Goal: Transaction & Acquisition: Purchase product/service

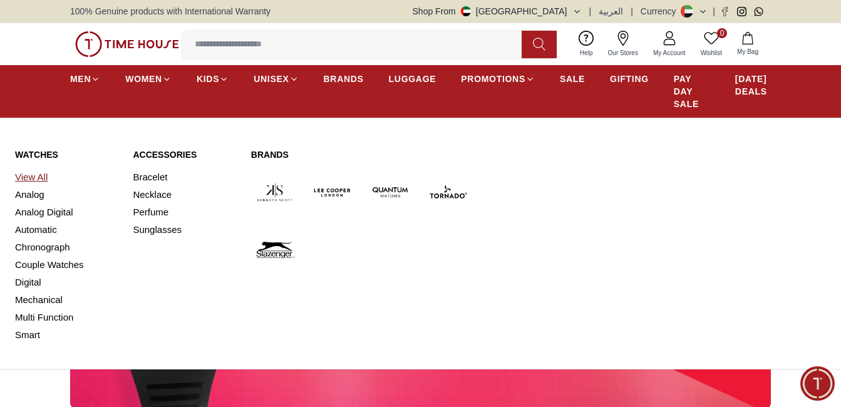
click at [43, 176] on link "View All" at bounding box center [66, 178] width 103 height 18
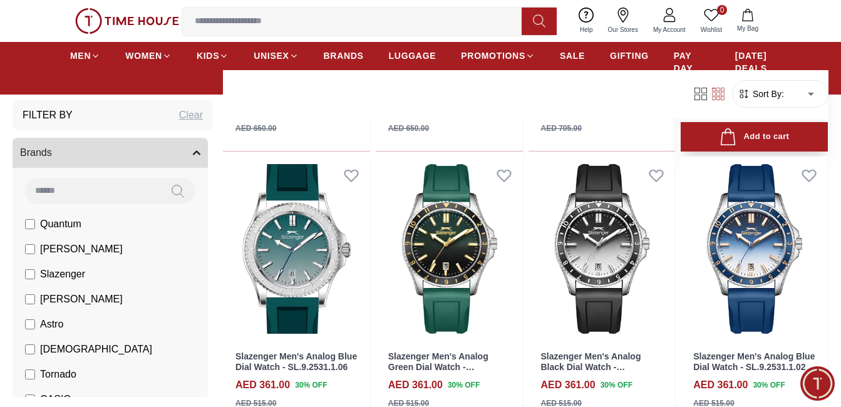
scroll to position [1253, 0]
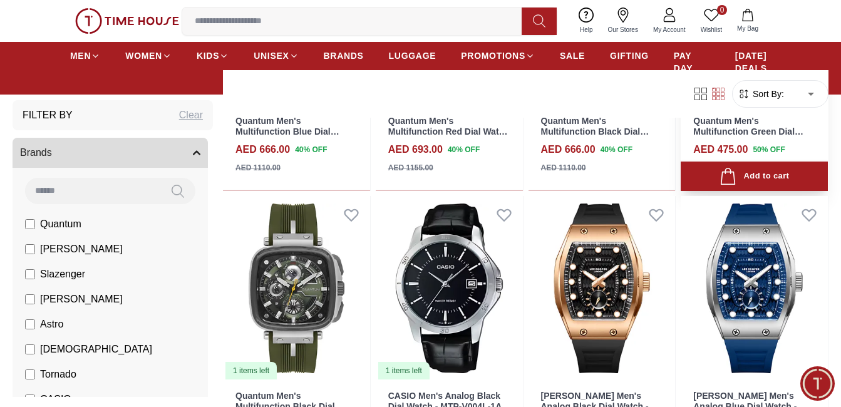
scroll to position [2548, 0]
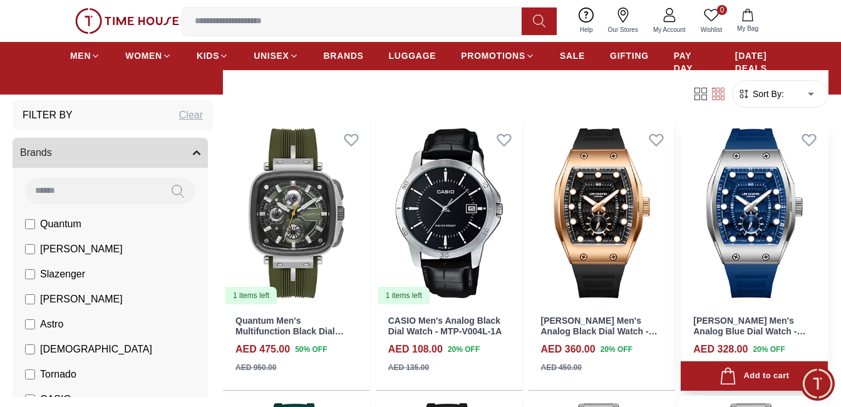
scroll to position [2569, 0]
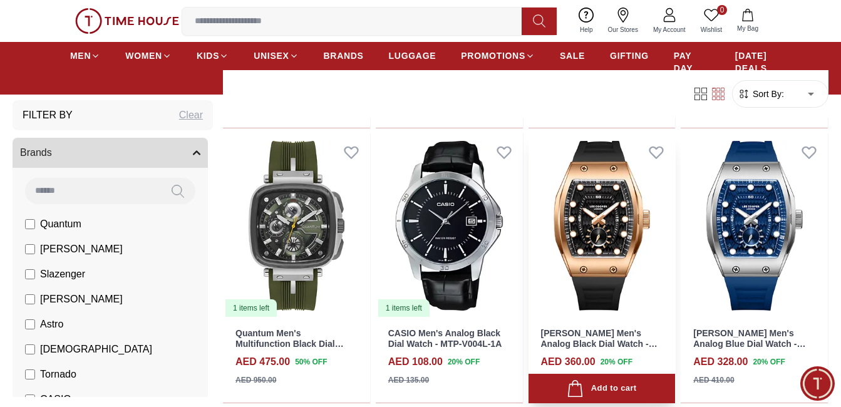
click at [607, 239] on img at bounding box center [602, 225] width 147 height 185
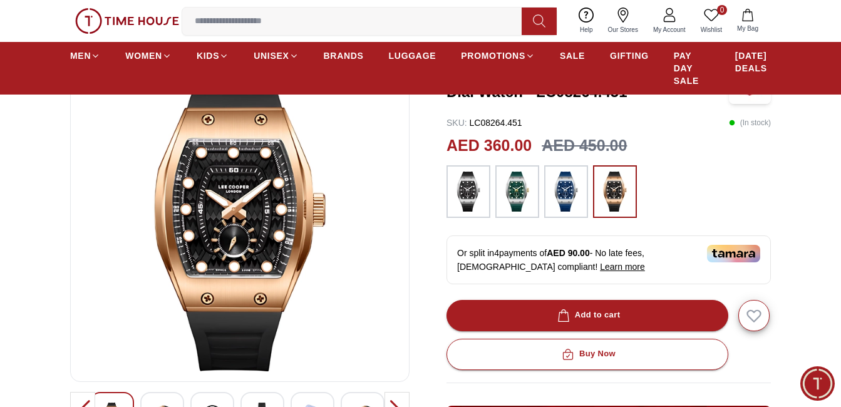
scroll to position [125, 0]
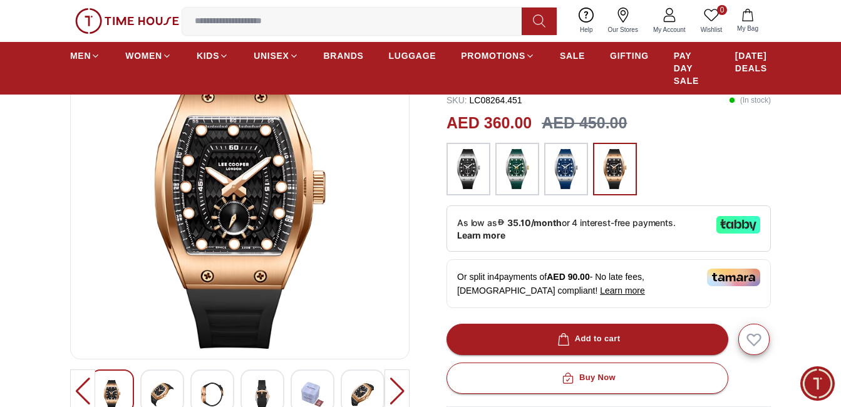
click at [281, 216] on img at bounding box center [240, 198] width 318 height 301
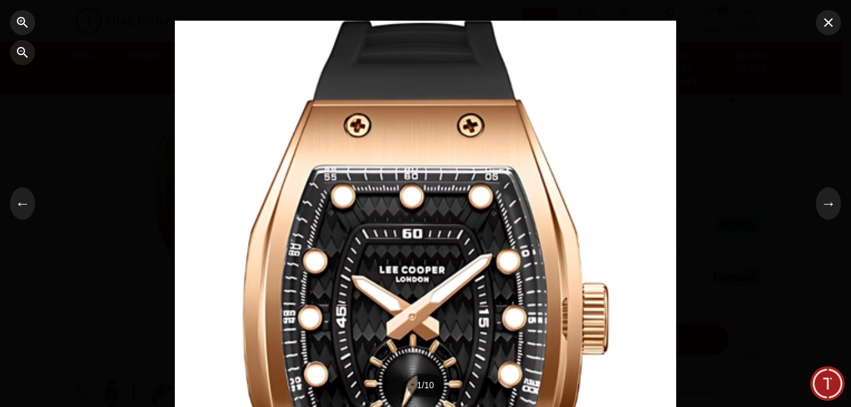
click at [427, 242] on div at bounding box center [425, 204] width 501 height 367
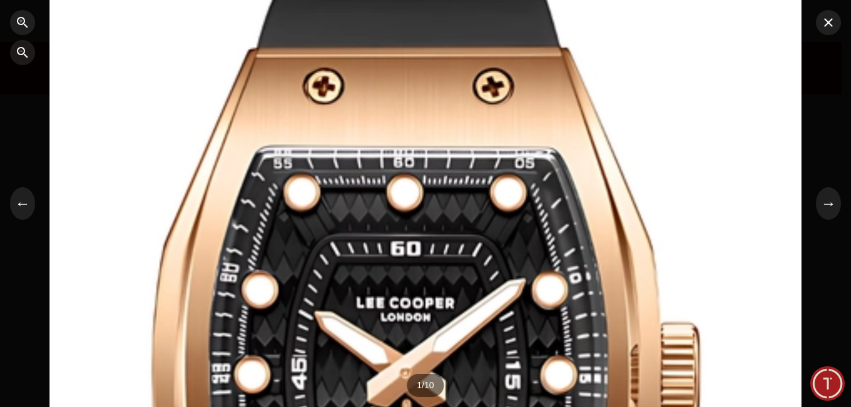
click at [427, 242] on div at bounding box center [425, 204] width 752 height 550
click at [429, 237] on div at bounding box center [425, 204] width 752 height 550
click at [829, 24] on icon "button" at bounding box center [828, 22] width 9 height 9
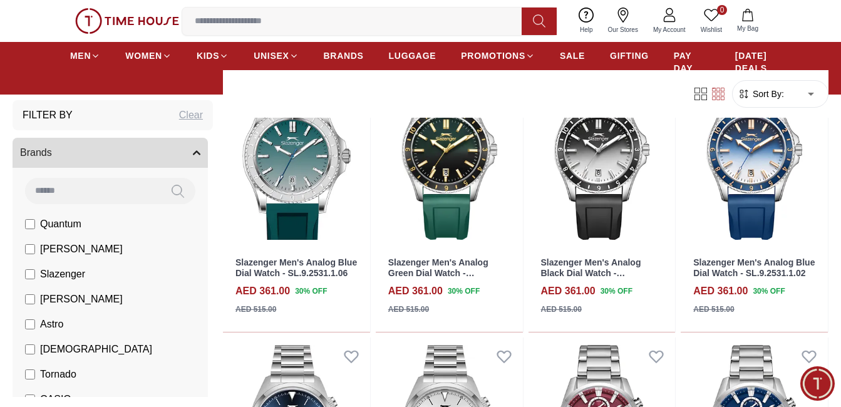
scroll to position [4320, 0]
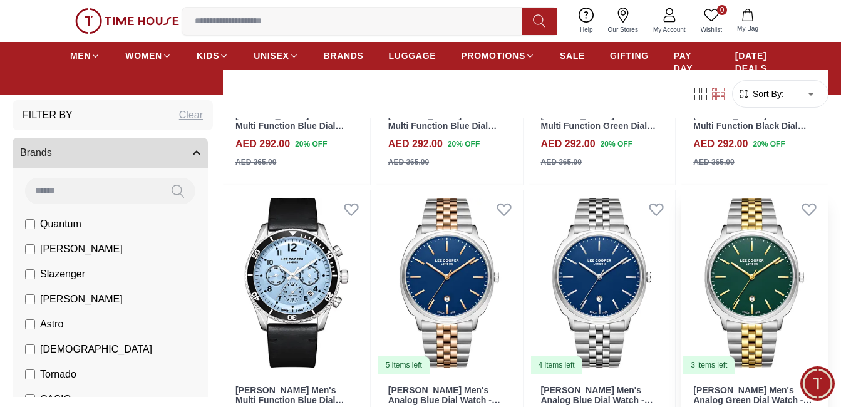
scroll to position [4012, 0]
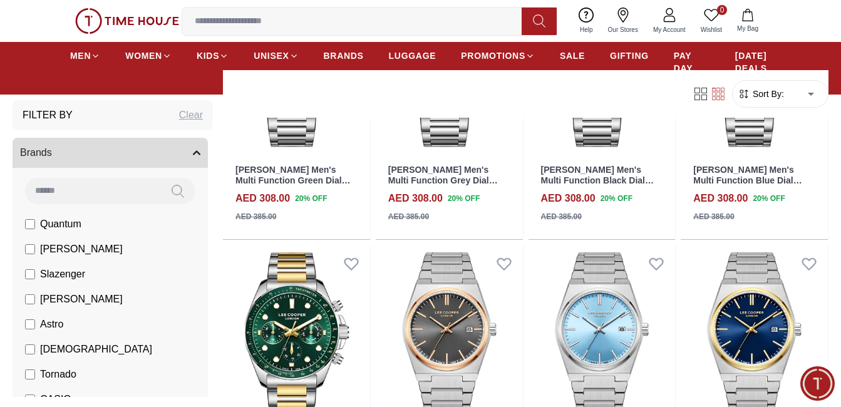
scroll to position [6608, 0]
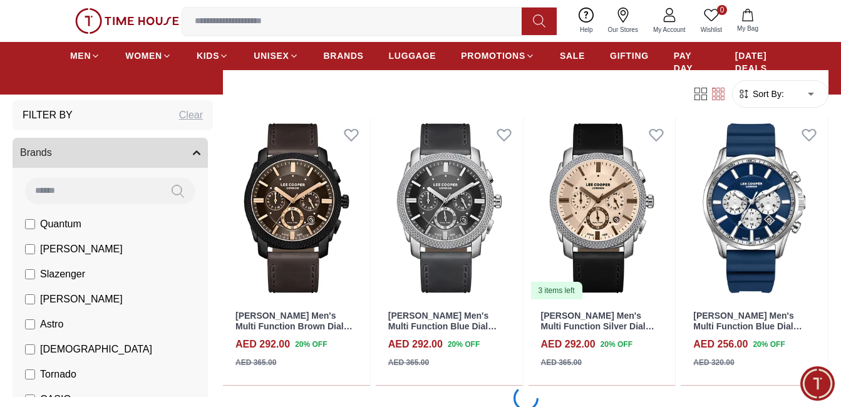
scroll to position [7834, 0]
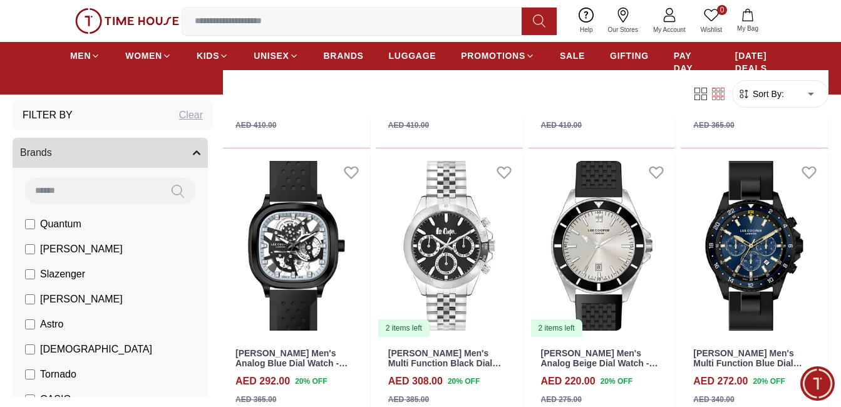
scroll to position [9463, 0]
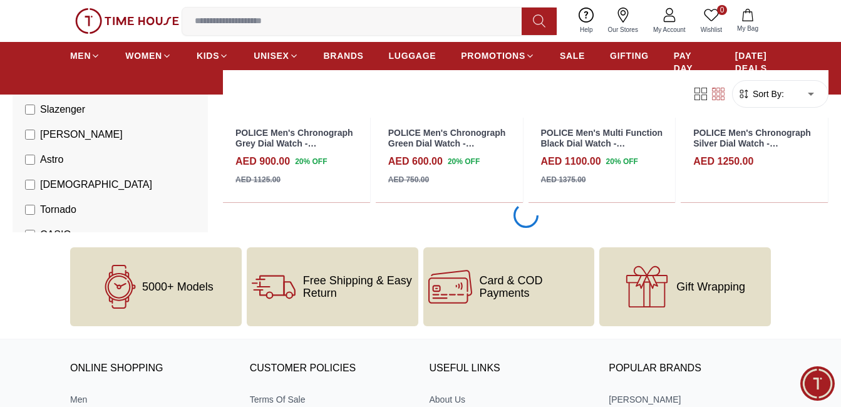
scroll to position [12408, 0]
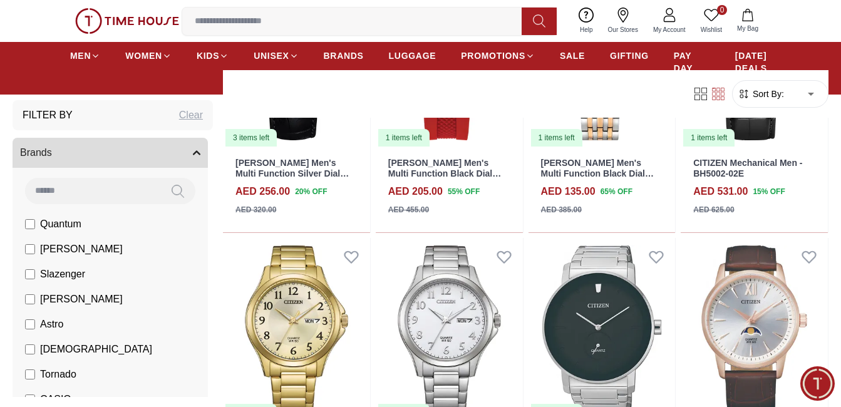
scroll to position [14962, 0]
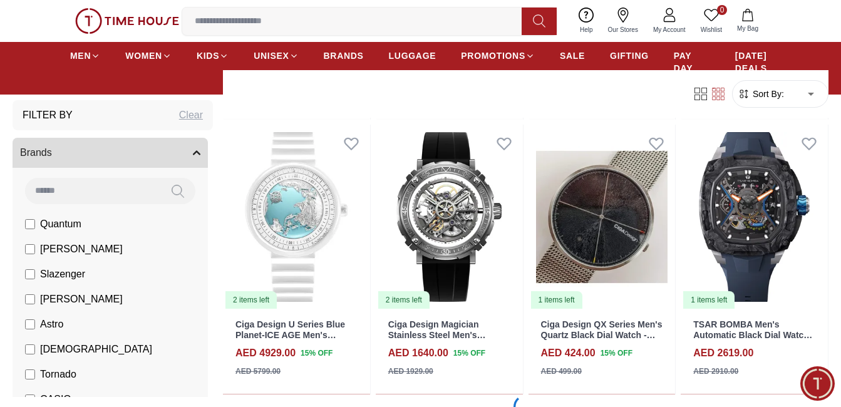
scroll to position [16480, 0]
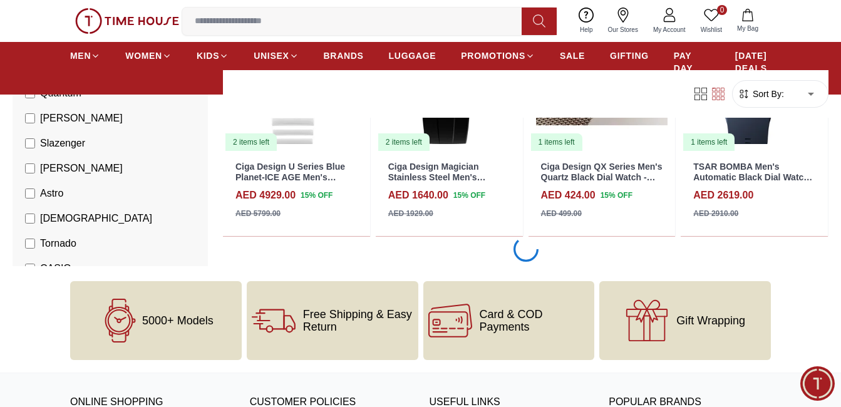
scroll to position [15858, 0]
